Goal: Information Seeking & Learning: Learn about a topic

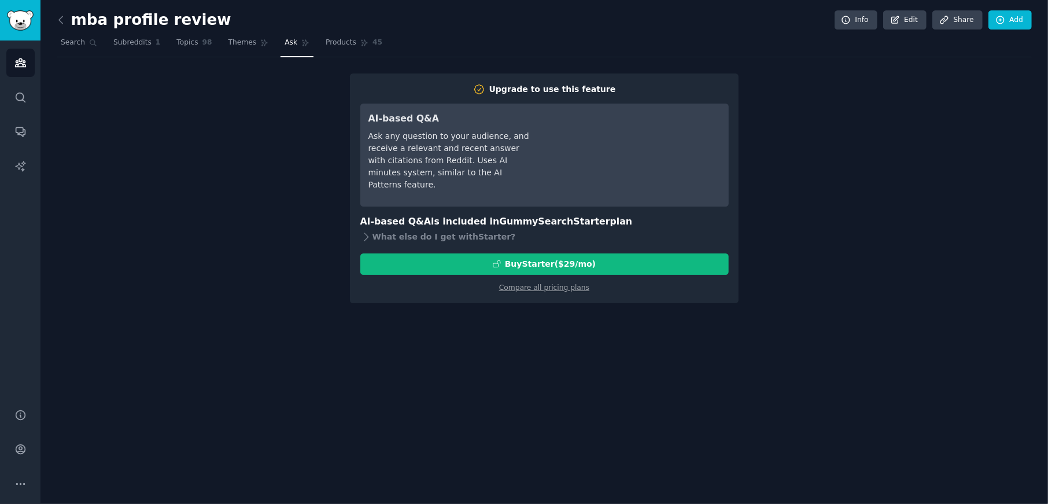
click at [280, 40] on link "Ask" at bounding box center [296, 46] width 33 height 24
click at [284, 38] on span "Ask" at bounding box center [290, 43] width 13 height 10
click at [10, 487] on button "More" at bounding box center [20, 483] width 28 height 28
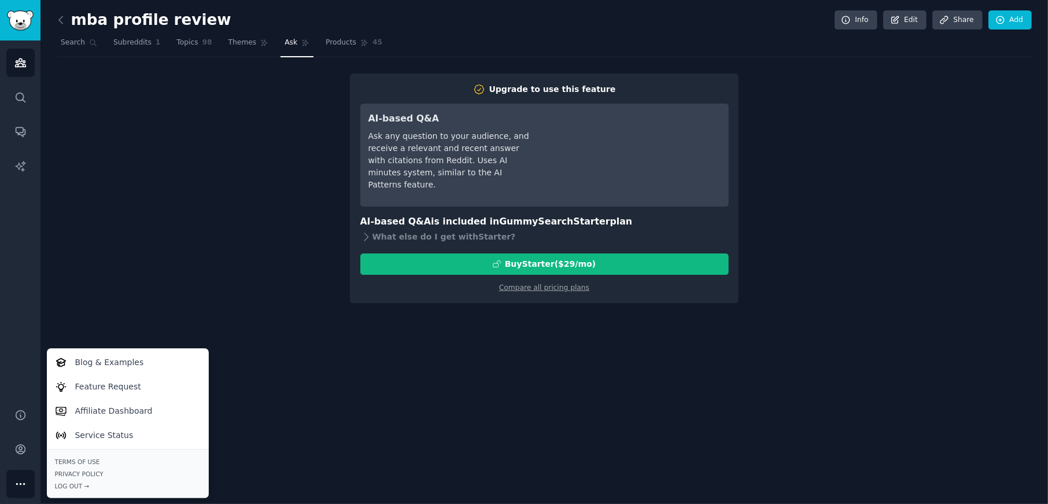
click at [83, 312] on div "mba profile review Info Edit Share Add Search Subreddits 1 Topics 98 Themes Ask…" at bounding box center [543, 252] width 1007 height 504
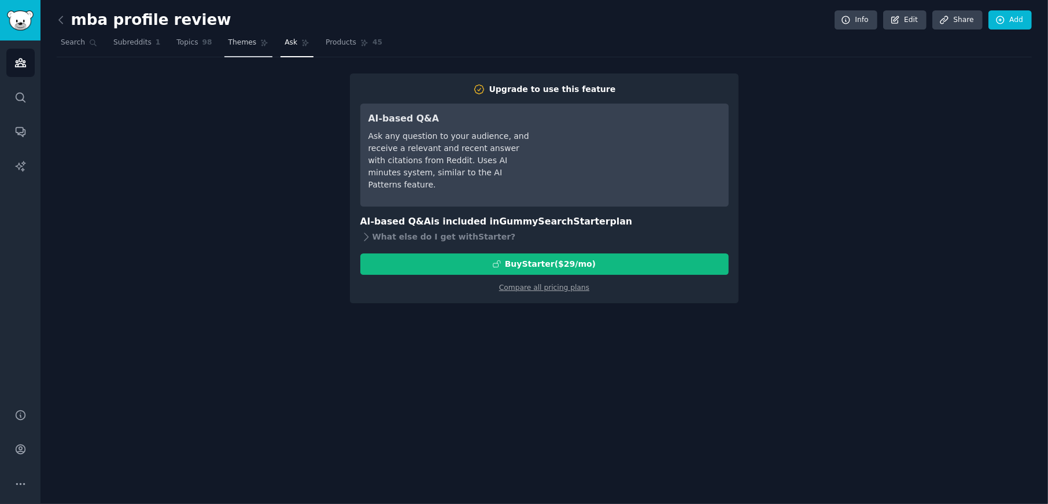
click at [251, 36] on link "Themes" at bounding box center [248, 46] width 49 height 24
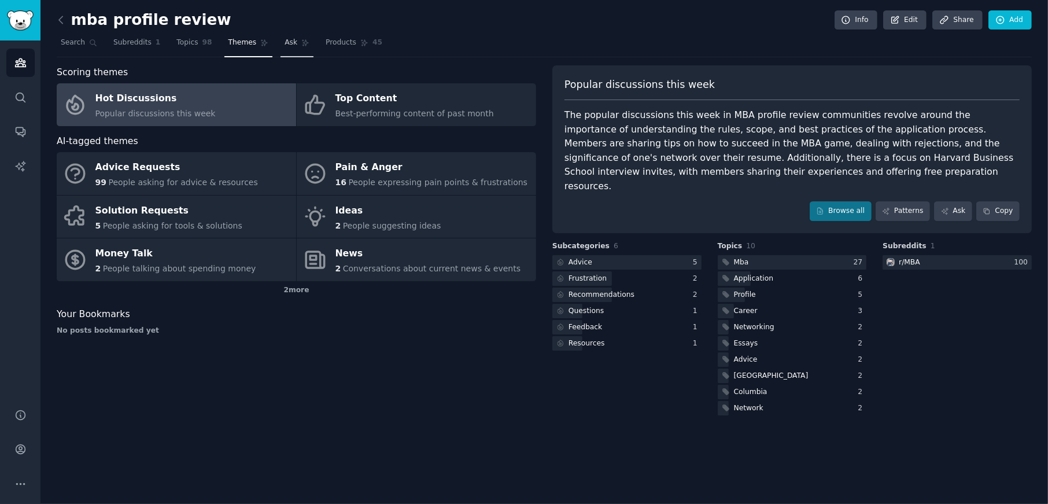
click at [283, 40] on link "Ask" at bounding box center [296, 46] width 33 height 24
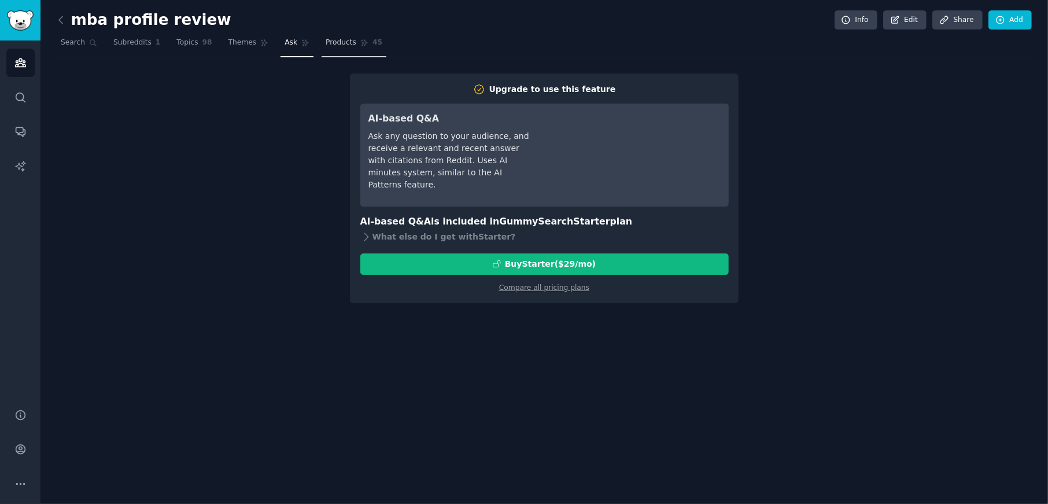
click at [327, 42] on span "Products" at bounding box center [340, 43] width 31 height 10
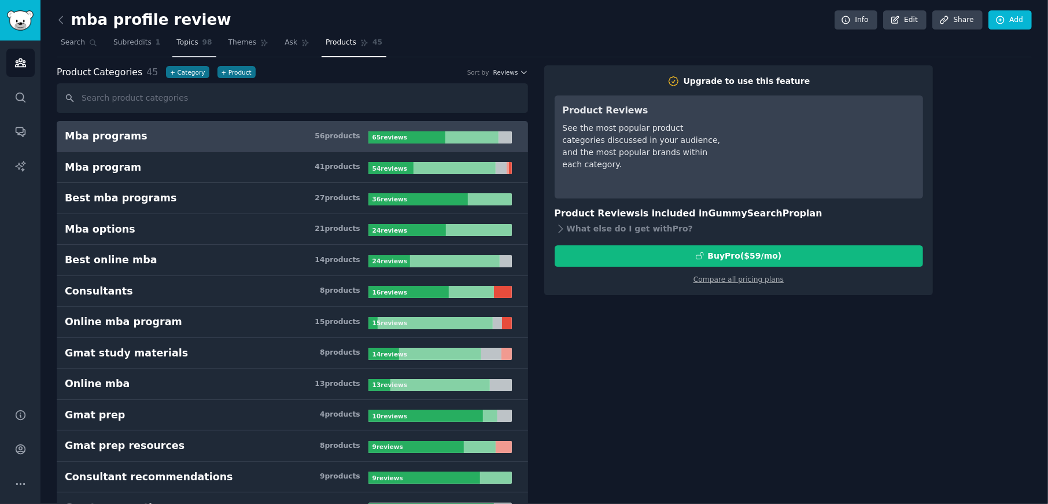
click at [180, 46] on span "Topics" at bounding box center [186, 43] width 21 height 10
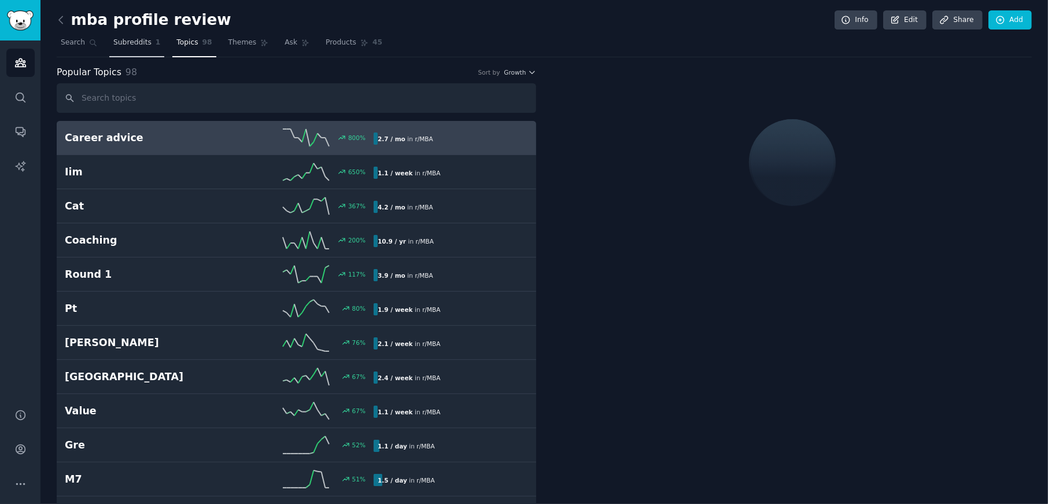
click at [130, 45] on span "Subreddits" at bounding box center [132, 43] width 38 height 10
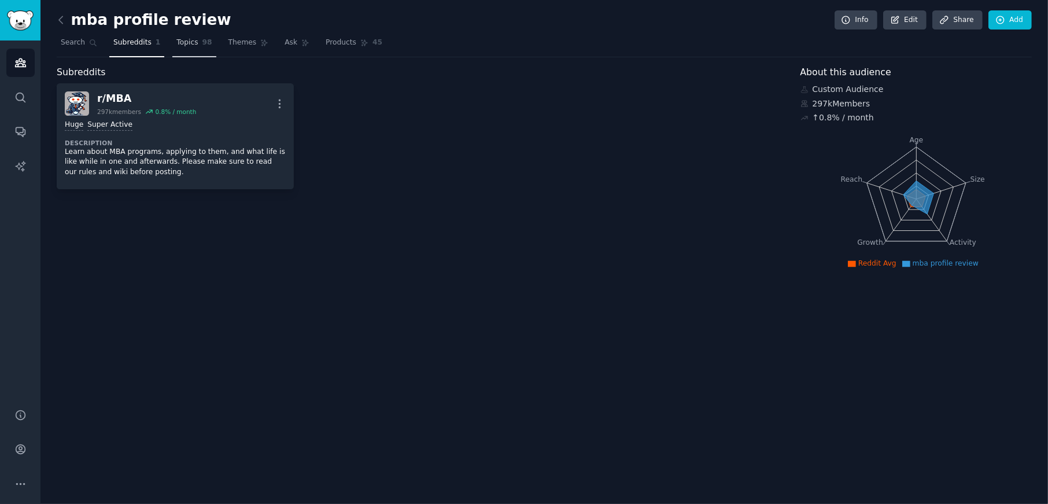
click at [190, 51] on link "Topics 98" at bounding box center [193, 46] width 43 height 24
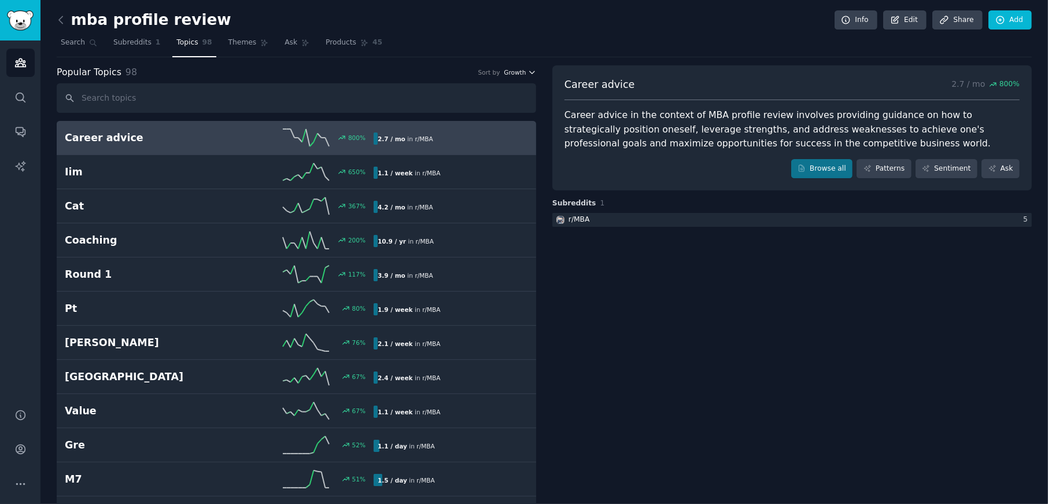
click at [515, 71] on span "Growth" at bounding box center [515, 72] width 22 height 8
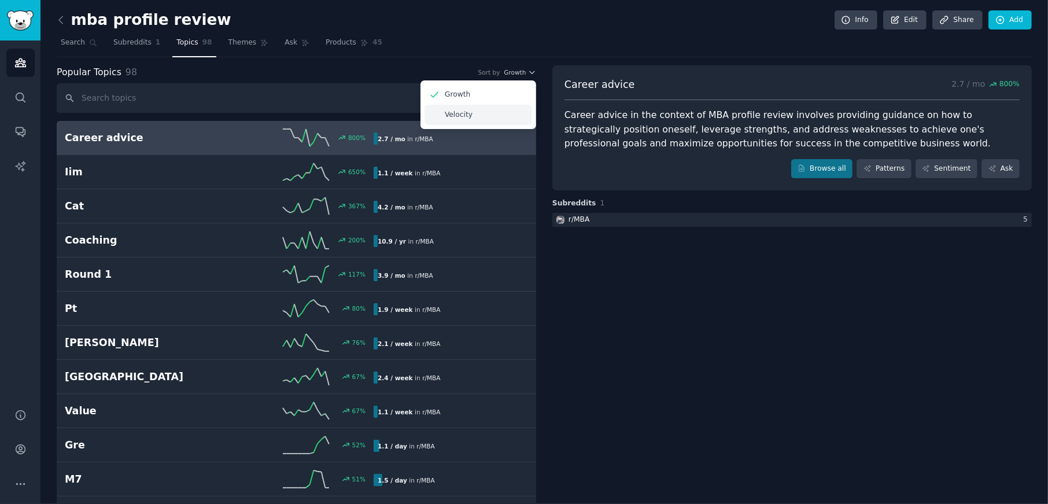
click at [454, 116] on p "Velocity" at bounding box center [459, 115] width 28 height 10
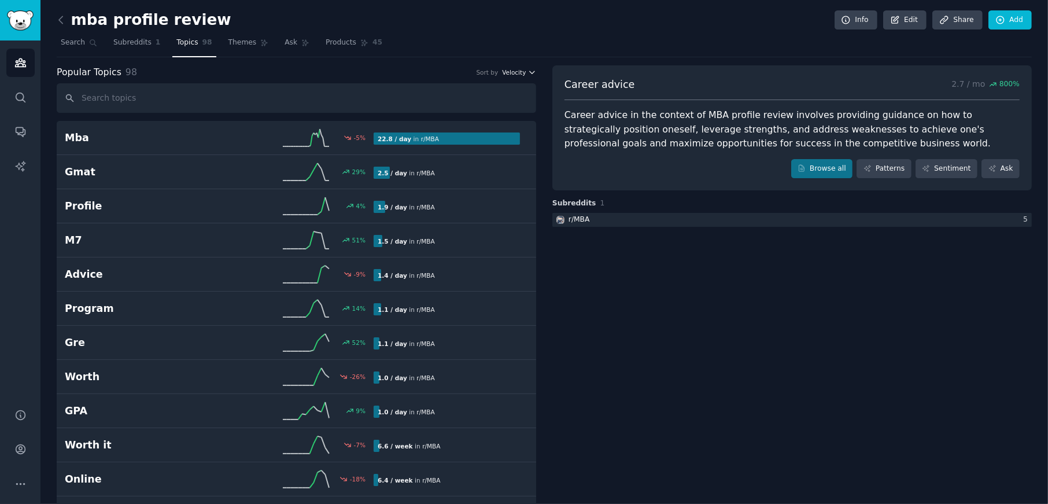
click at [523, 72] on span "Velocity" at bounding box center [514, 72] width 24 height 8
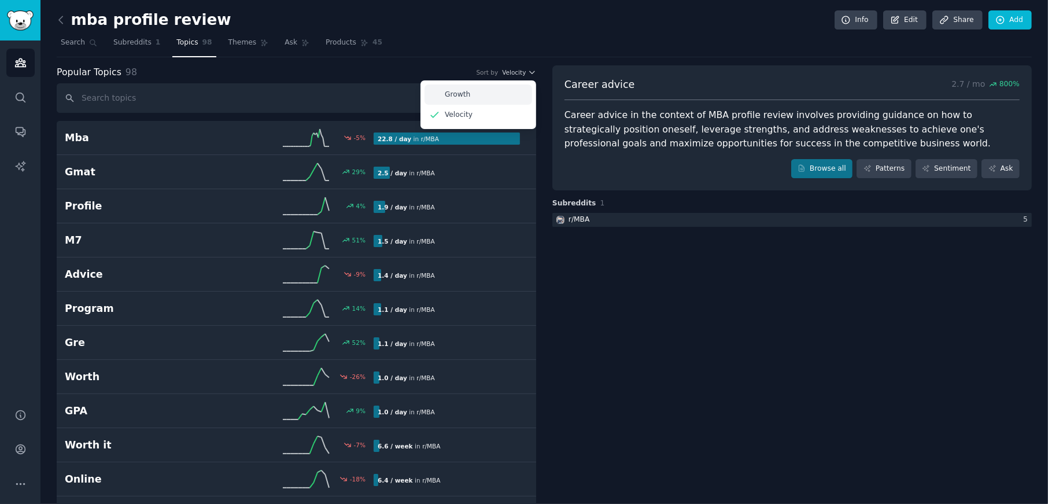
click at [500, 94] on div "Growth" at bounding box center [478, 94] width 108 height 20
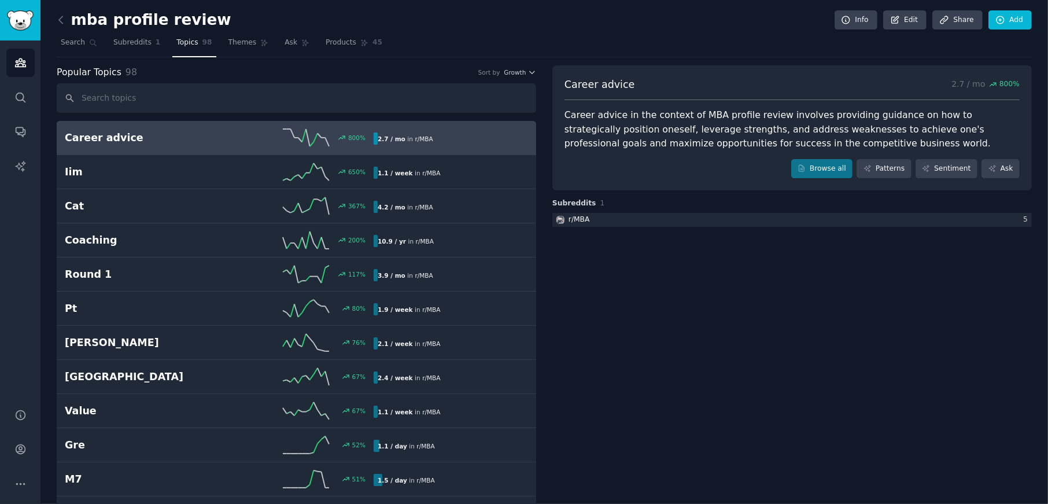
click at [127, 144] on div "Career advice 800 % 2.7 / mo in r/ MBA 800% increase in mentions recently" at bounding box center [296, 137] width 463 height 17
click at [819, 172] on link "Browse all" at bounding box center [822, 169] width 62 height 20
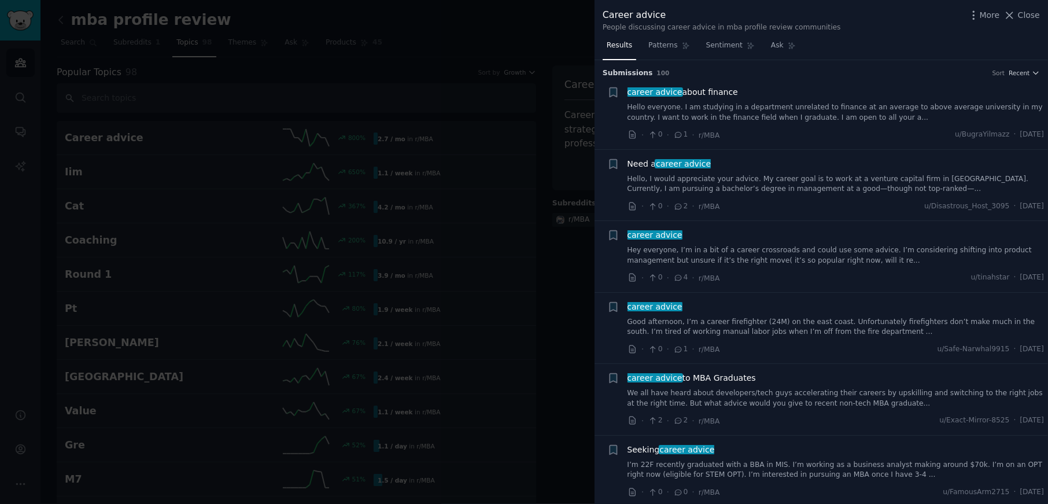
drag, startPoint x: 1014, startPoint y: 15, endPoint x: 427, endPoint y: 40, distance: 587.4
click at [1014, 15] on icon at bounding box center [1009, 15] width 12 height 12
